Goal: Transaction & Acquisition: Purchase product/service

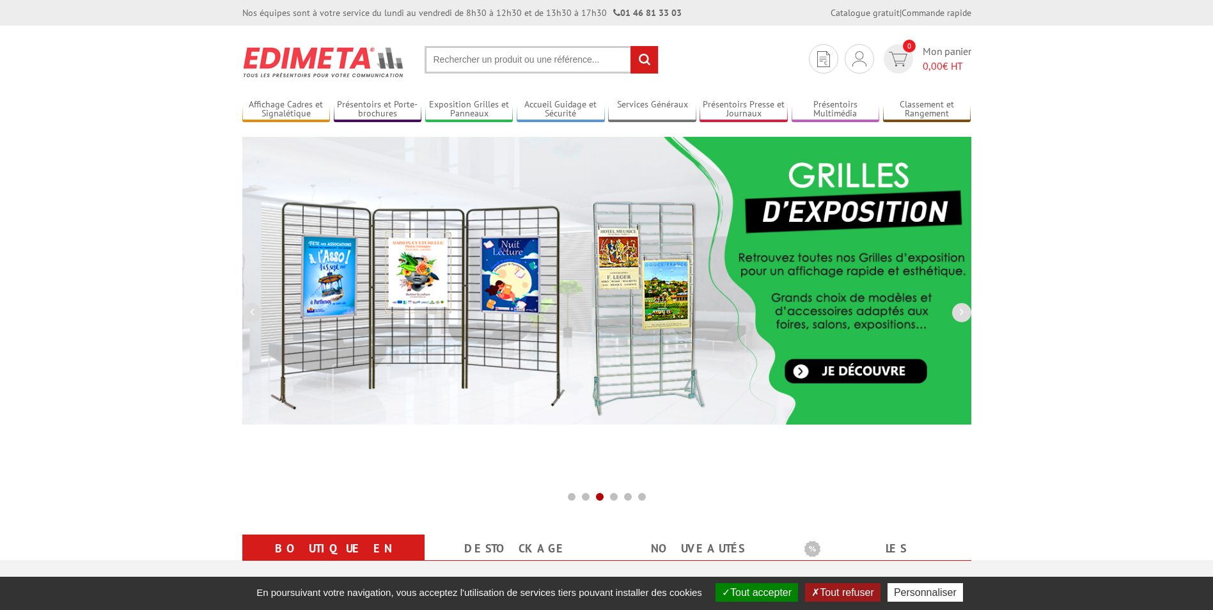
click at [505, 59] on input "text" at bounding box center [542, 60] width 234 height 28
click at [484, 56] on input "text" at bounding box center [542, 60] width 234 height 28
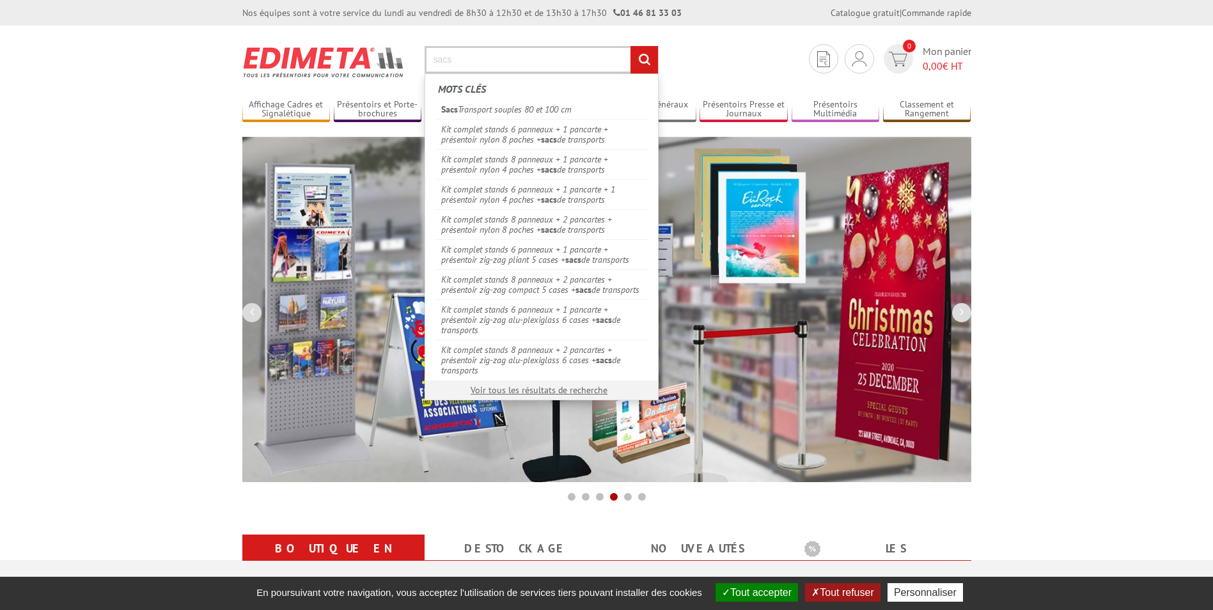
type input "sacs"
click at [631, 46] on input "rechercher" at bounding box center [645, 60] width 28 height 28
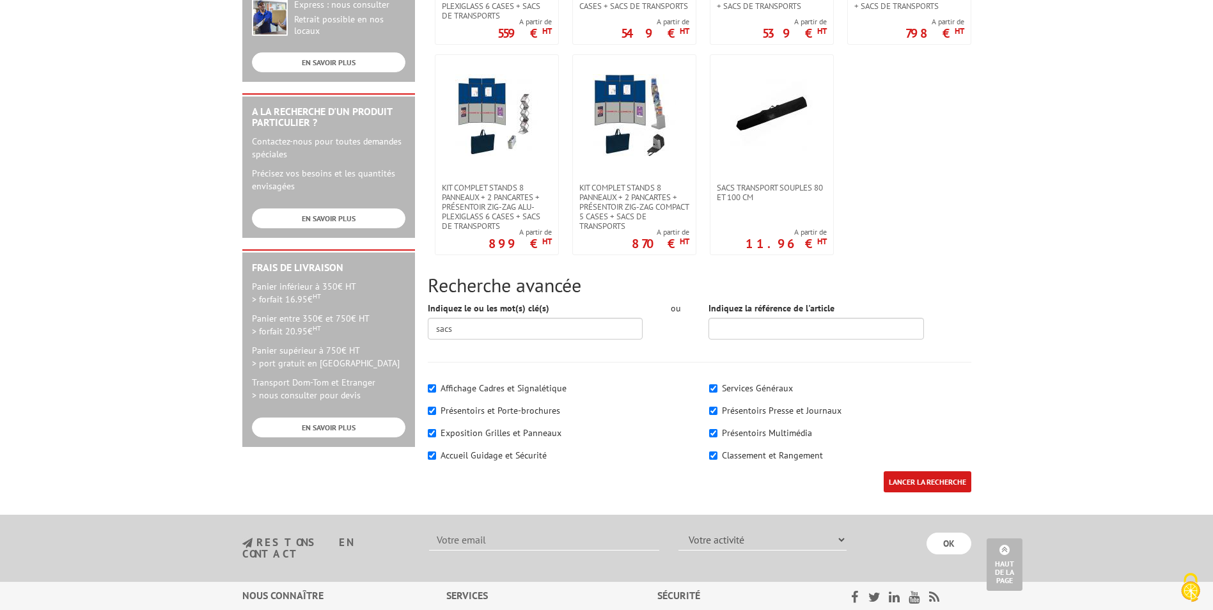
scroll to position [320, 0]
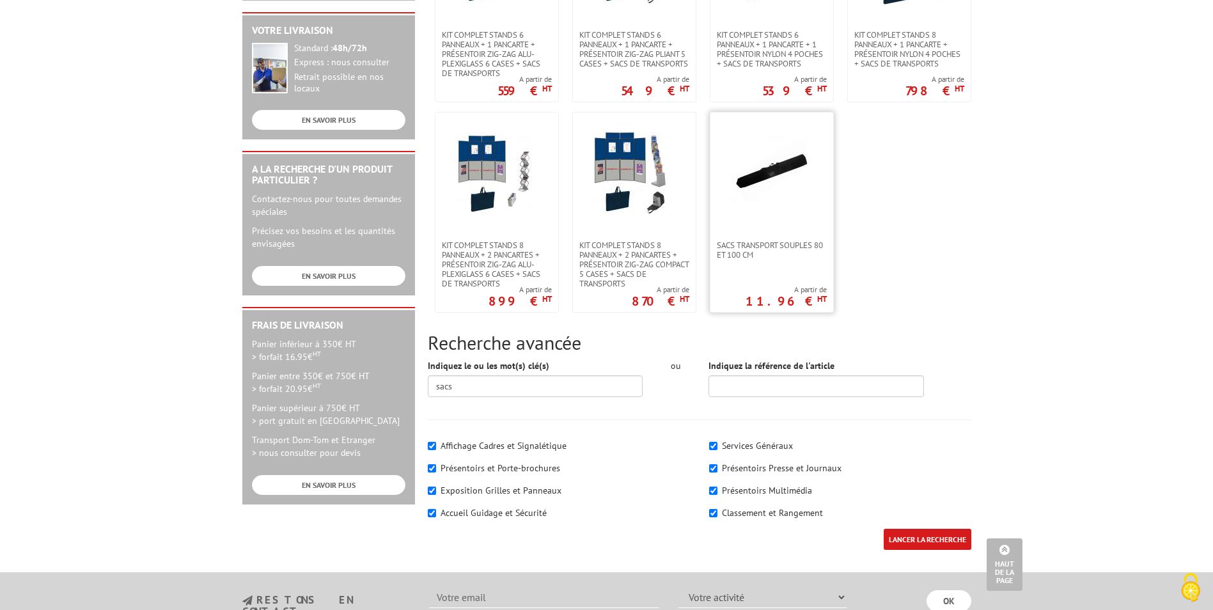
click at [798, 182] on img at bounding box center [771, 173] width 83 height 83
